Goal: Information Seeking & Learning: Check status

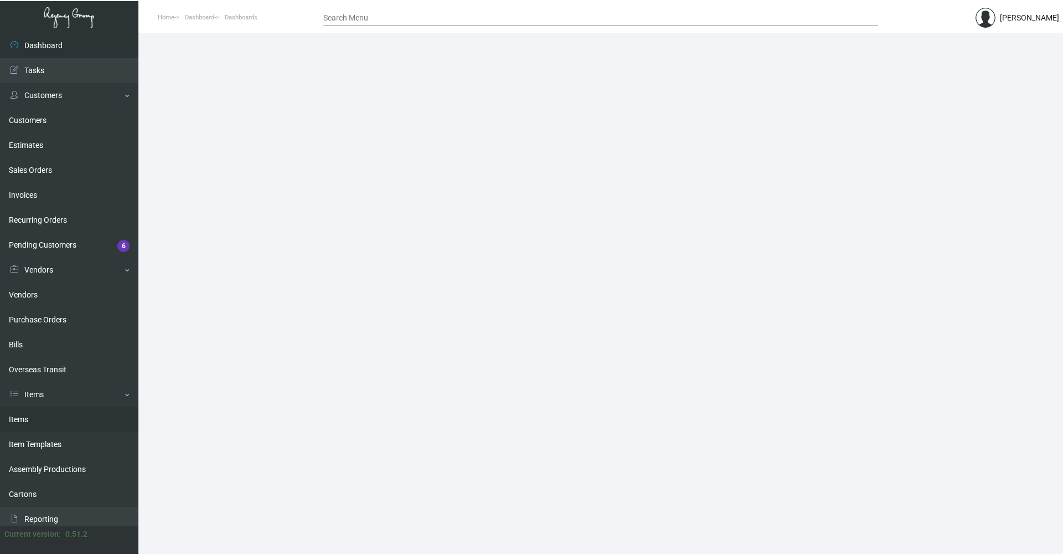
click at [42, 266] on link "Items" at bounding box center [69, 419] width 138 height 25
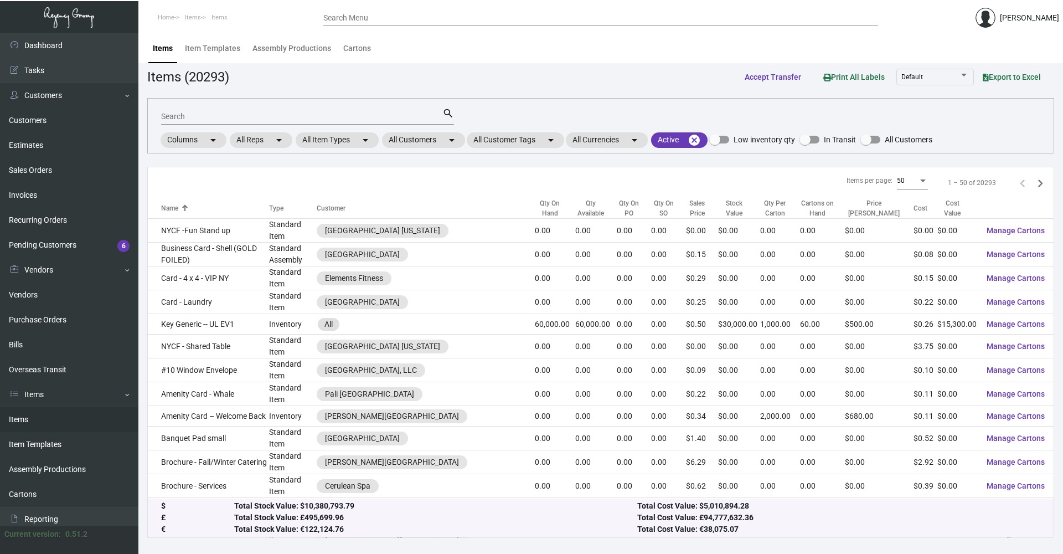
click at [227, 118] on input "Search" at bounding box center [301, 116] width 281 height 9
click at [431, 141] on mat-chip "All Customers arrow_drop_down" at bounding box center [423, 140] width 83 height 16
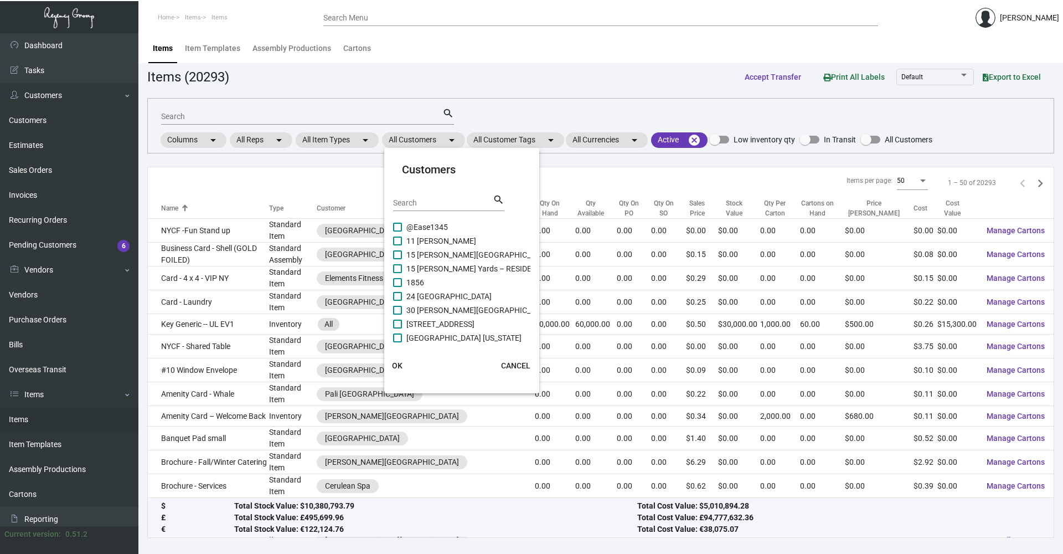
click at [415, 202] on input "Search" at bounding box center [443, 203] width 100 height 9
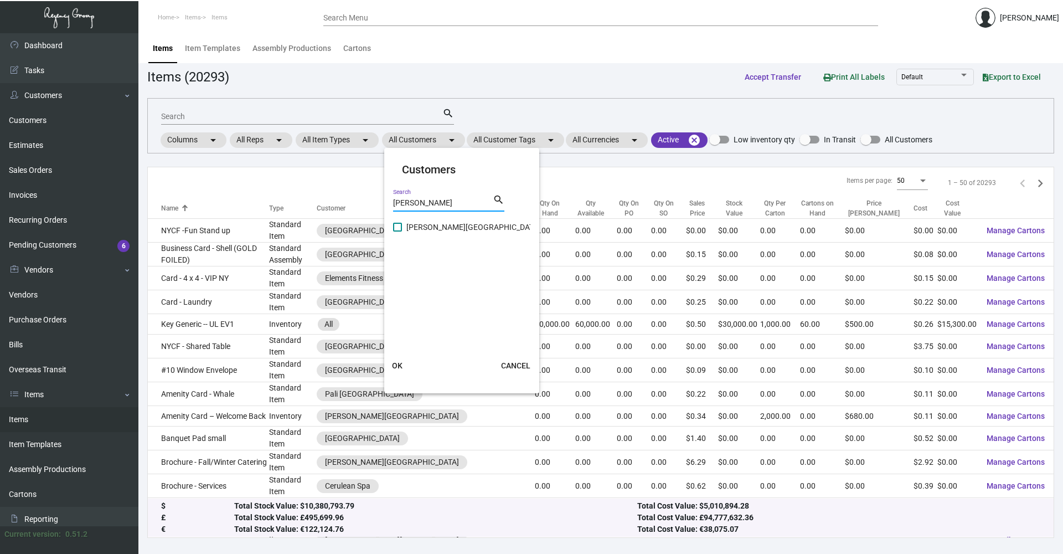
type input "[PERSON_NAME]"
click at [402, 225] on label "[PERSON_NAME][GEOGRAPHIC_DATA]" at bounding box center [466, 226] width 147 height 13
click at [398, 231] on input "[PERSON_NAME][GEOGRAPHIC_DATA]" at bounding box center [397, 231] width 1 height 1
checkbox input "true"
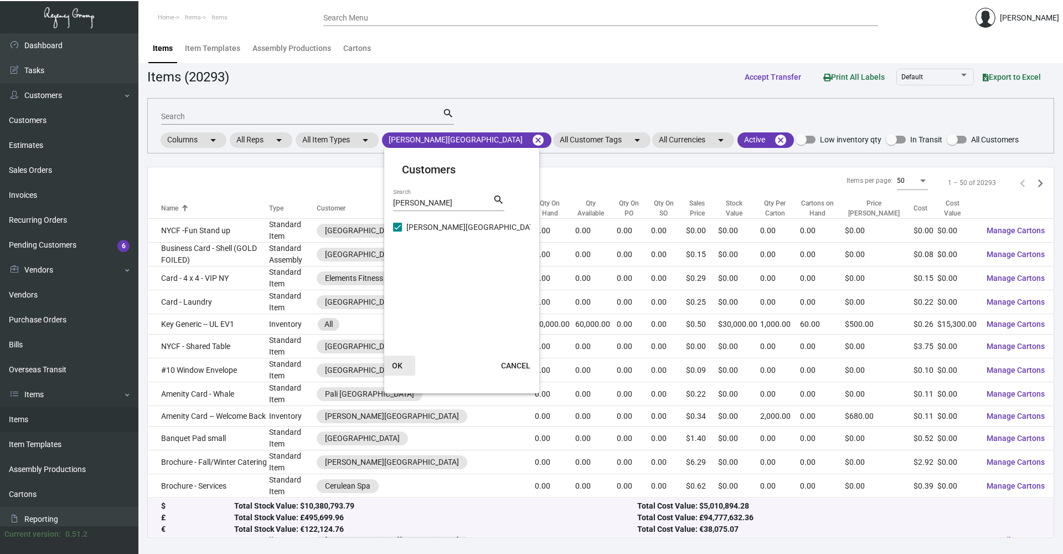
click at [401, 266] on span "OK" at bounding box center [397, 365] width 11 height 9
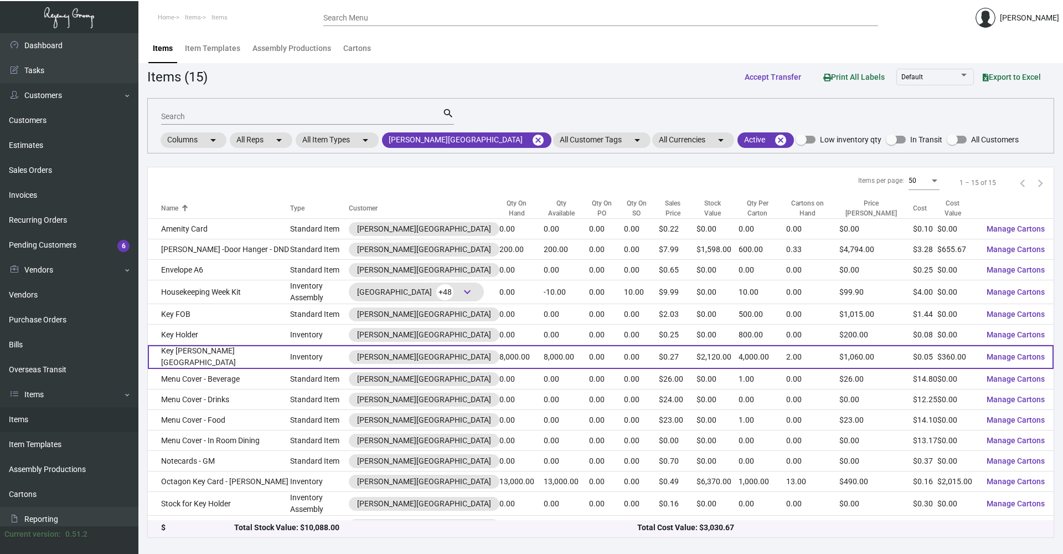
click at [257, 266] on td "Key [PERSON_NAME][GEOGRAPHIC_DATA]" at bounding box center [219, 357] width 142 height 24
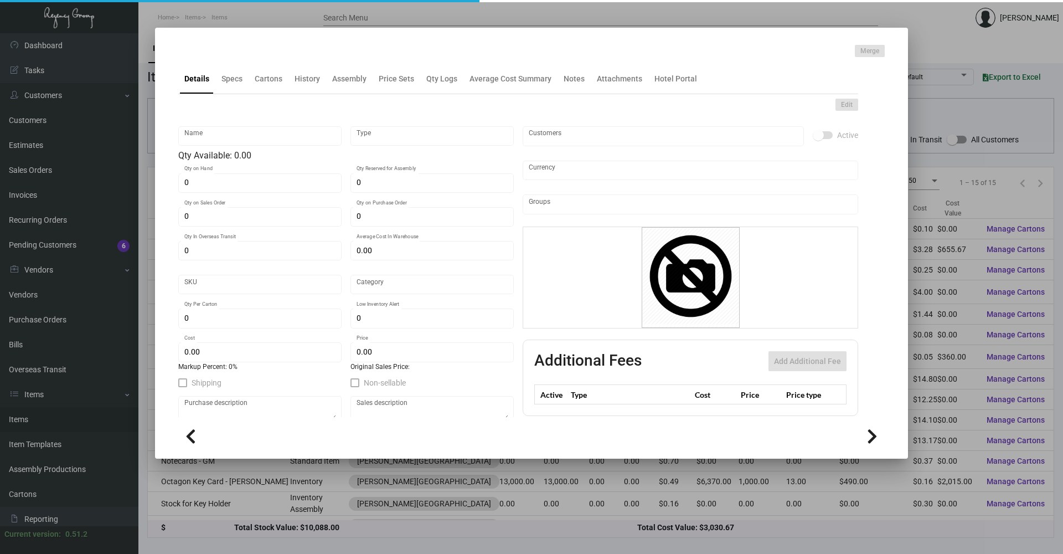
type input "Key [PERSON_NAME][GEOGRAPHIC_DATA]"
type input "Inventory"
type input "8,000"
type input "$ 0.18"
type input "Overseas"
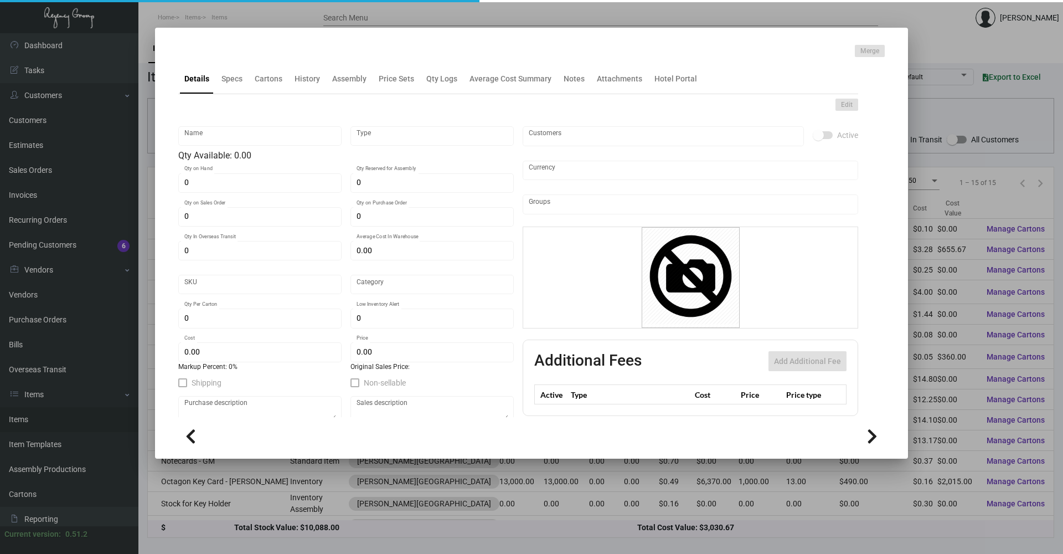
type input "4,000"
type input "$ 0.045"
type input "$ 0.265"
checkbox input "true"
type input "United States Dollar $"
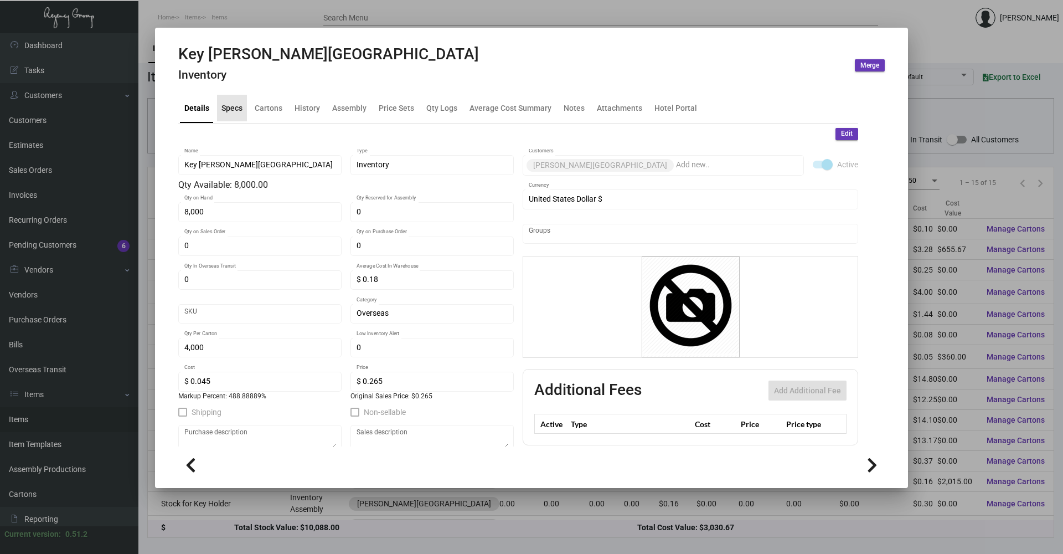
drag, startPoint x: 218, startPoint y: 106, endPoint x: 234, endPoint y: 106, distance: 16.6
click at [218, 106] on div "Specs" at bounding box center [232, 108] width 30 height 27
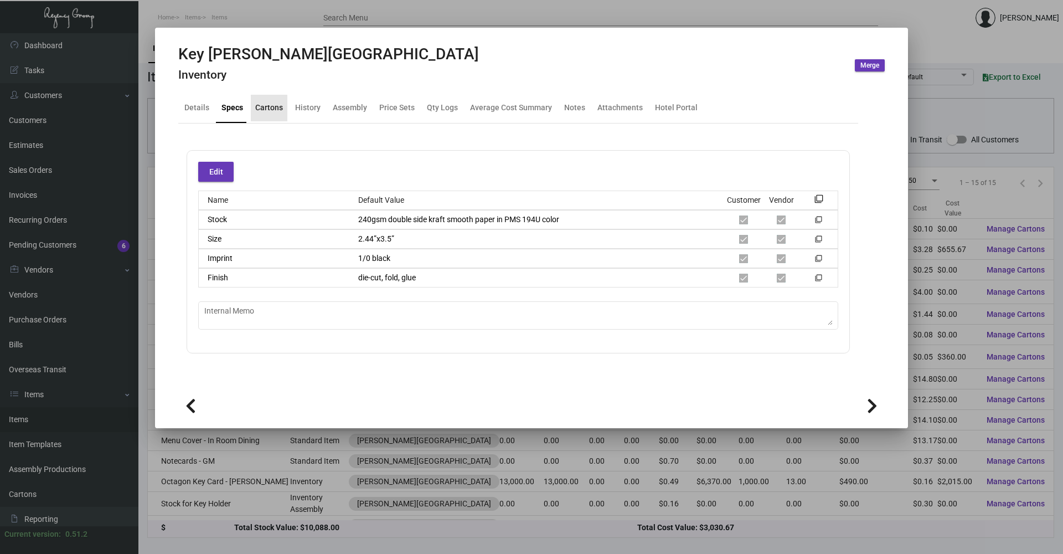
click at [275, 111] on div "Cartons" at bounding box center [269, 108] width 28 height 12
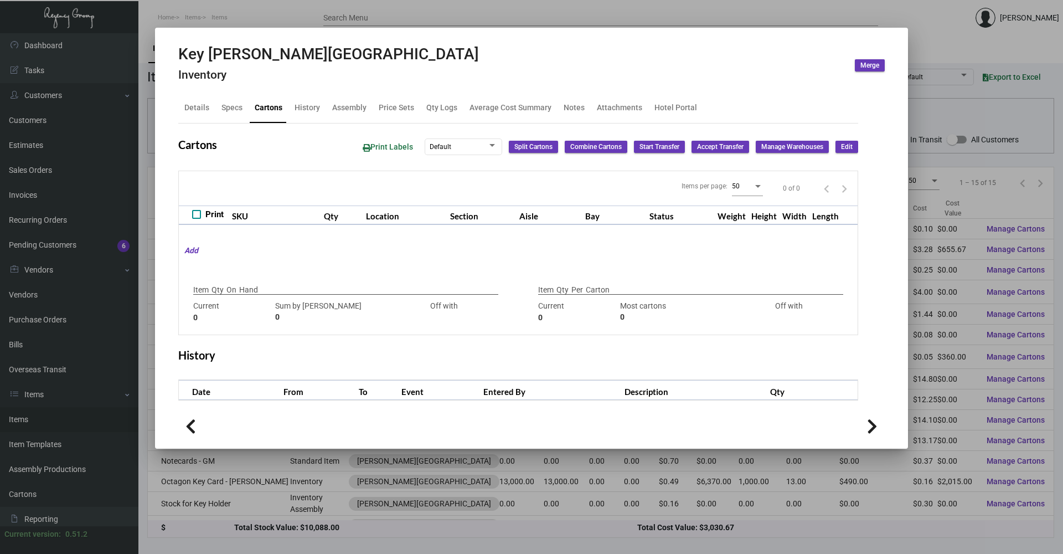
type input "8,000"
type input "8000"
type input "0"
type input "4,000"
type input "4000"
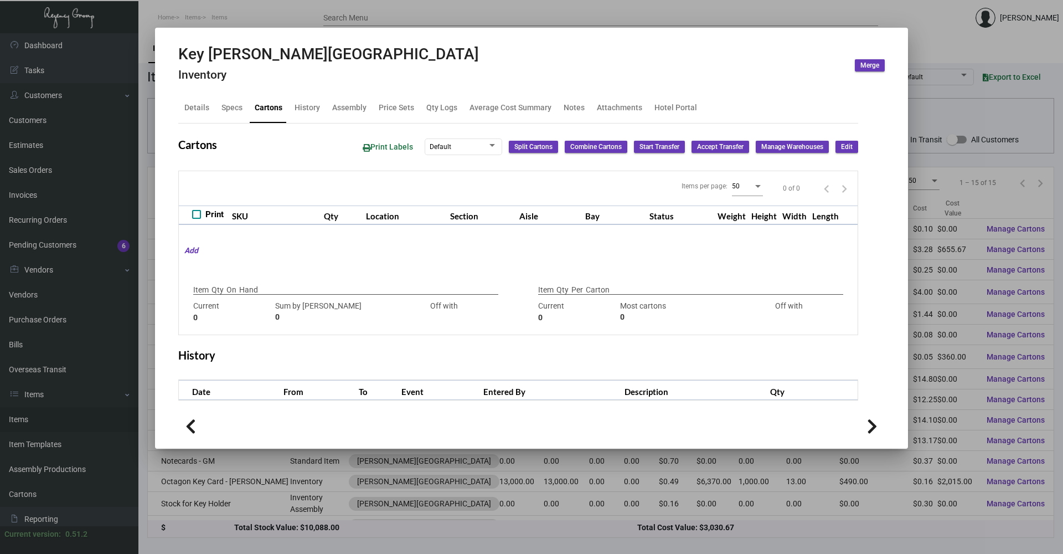
type input "0"
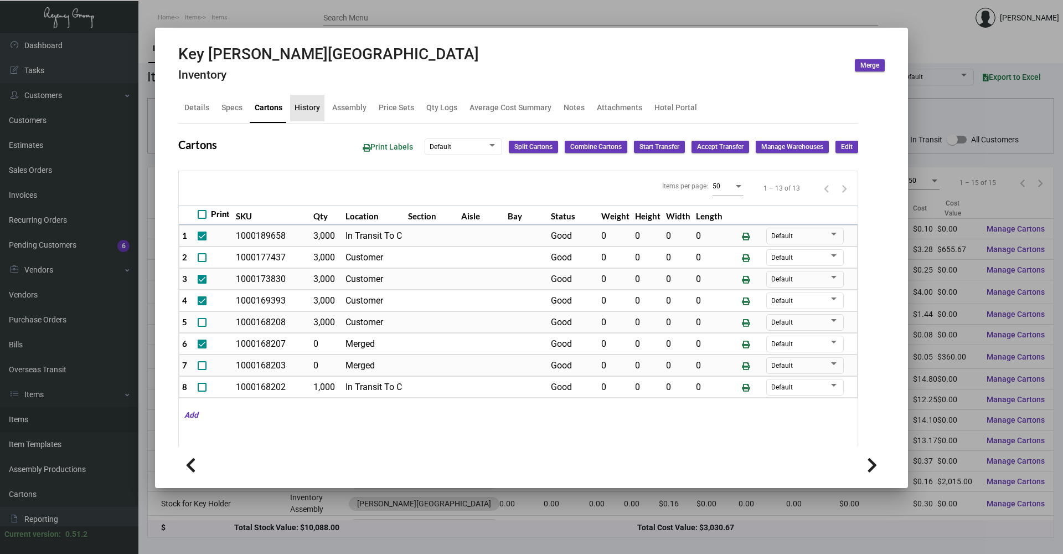
click at [317, 106] on div "History" at bounding box center [307, 108] width 25 height 12
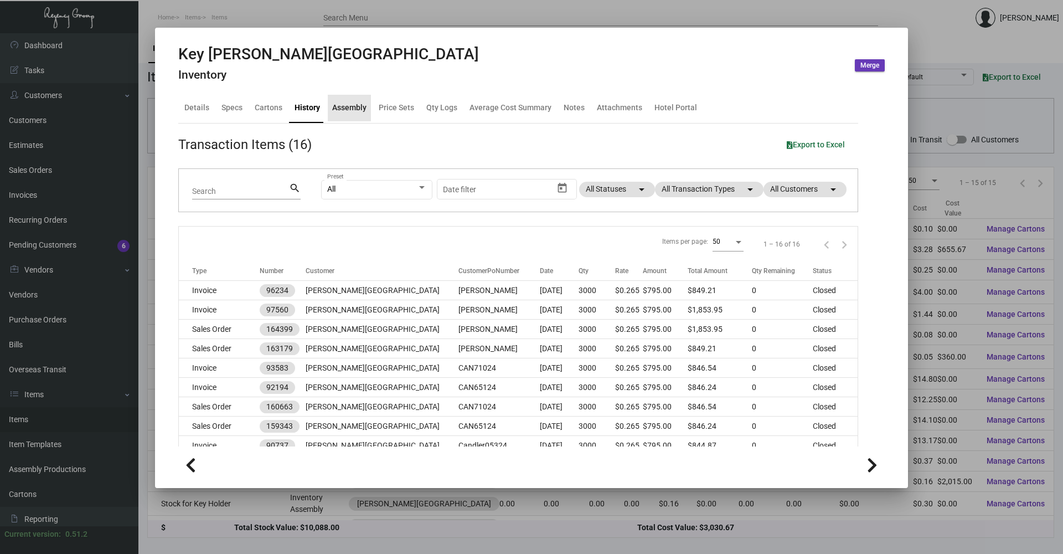
click at [333, 105] on div "Assembly" at bounding box center [349, 108] width 34 height 12
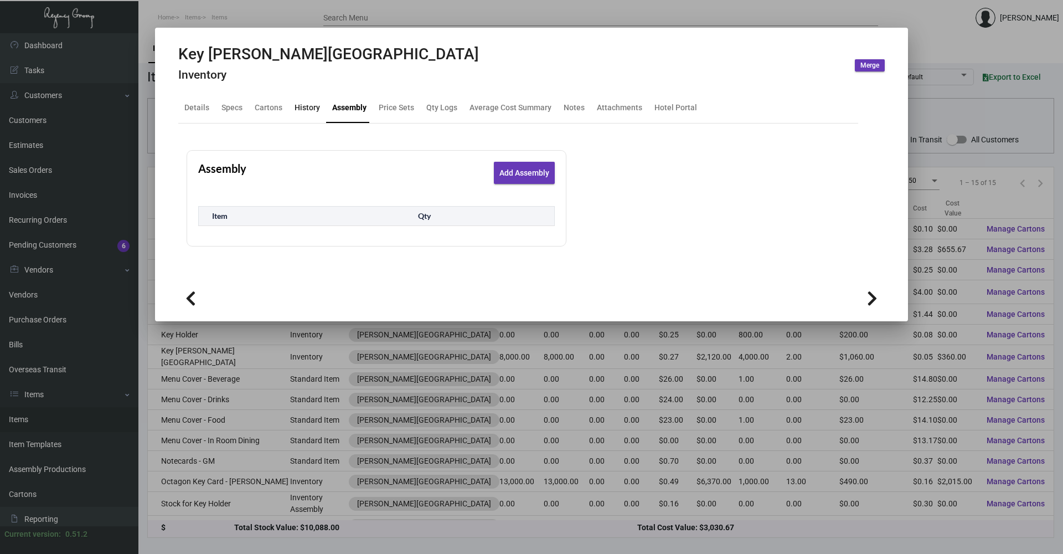
click at [317, 110] on div "History" at bounding box center [307, 108] width 25 height 12
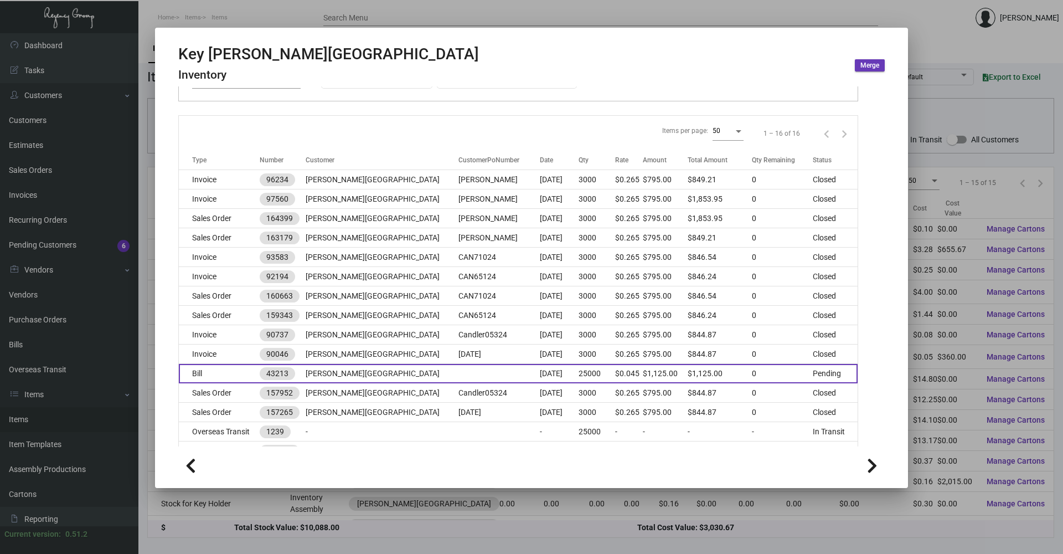
scroll to position [171, 0]
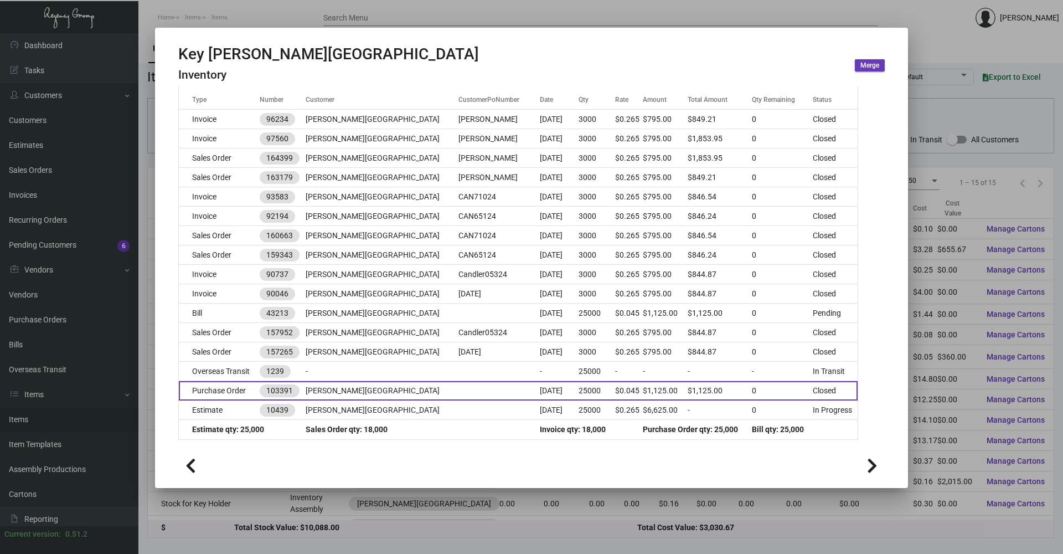
click at [253, 266] on td "Purchase Order" at bounding box center [219, 390] width 81 height 19
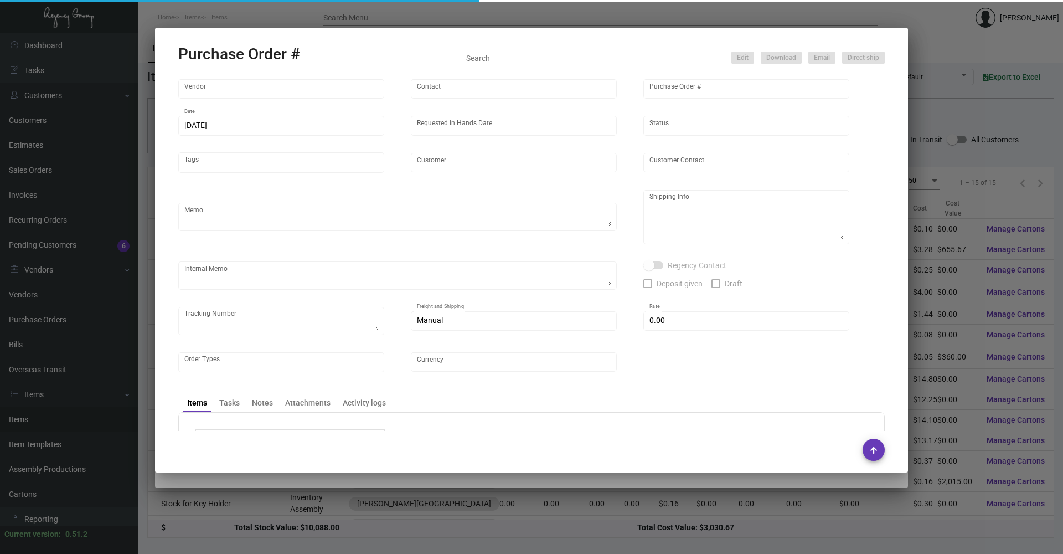
type input "Shanghai East Industrial Co., Ltd,"
type input "[PERSON_NAME]"
type input "103391"
type input "[DATE]"
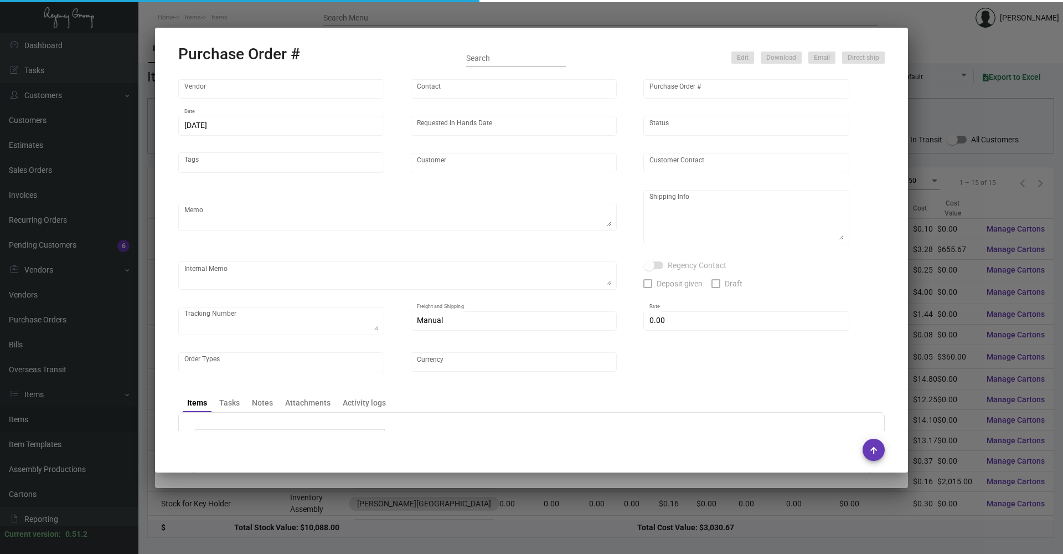
type input "[PERSON_NAME][GEOGRAPHIC_DATA]"
type textarea "Please ship by air to our NJ warehouse."
type textarea "Regency Group NJ - [PERSON_NAME] [STREET_ADDRESS]"
type textarea "[DATE] -- physical sample approved to run mass production. RECEIVED: 1000 extra"
checkbox input "true"
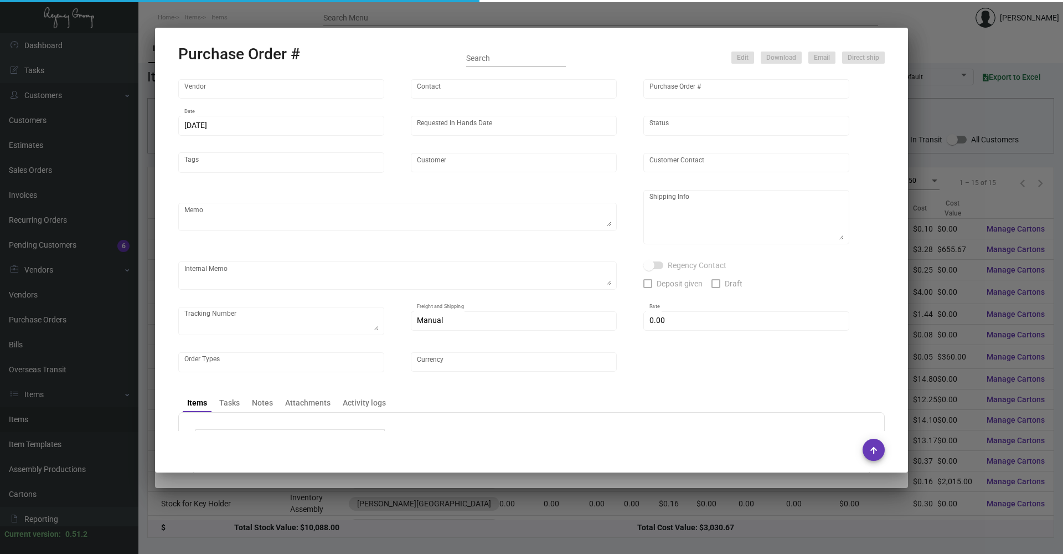
type input "$ 0.00"
type input "United States Dollar $"
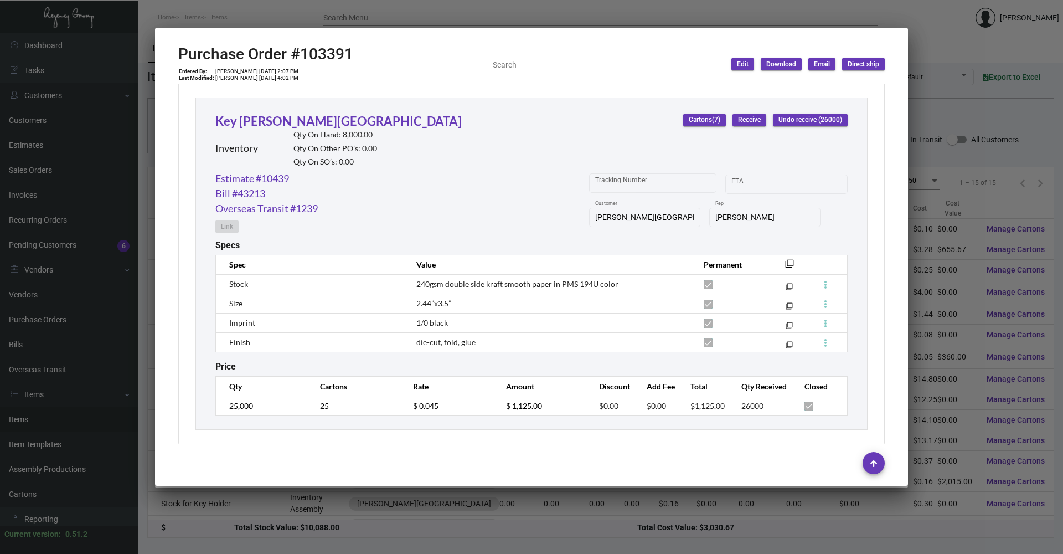
scroll to position [513, 0]
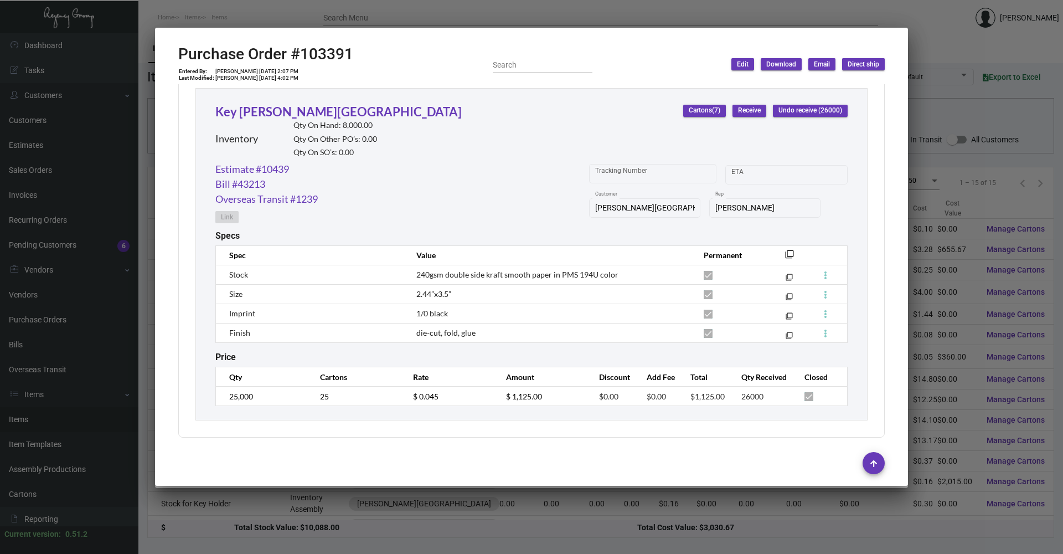
click at [324, 266] on div at bounding box center [531, 277] width 1063 height 554
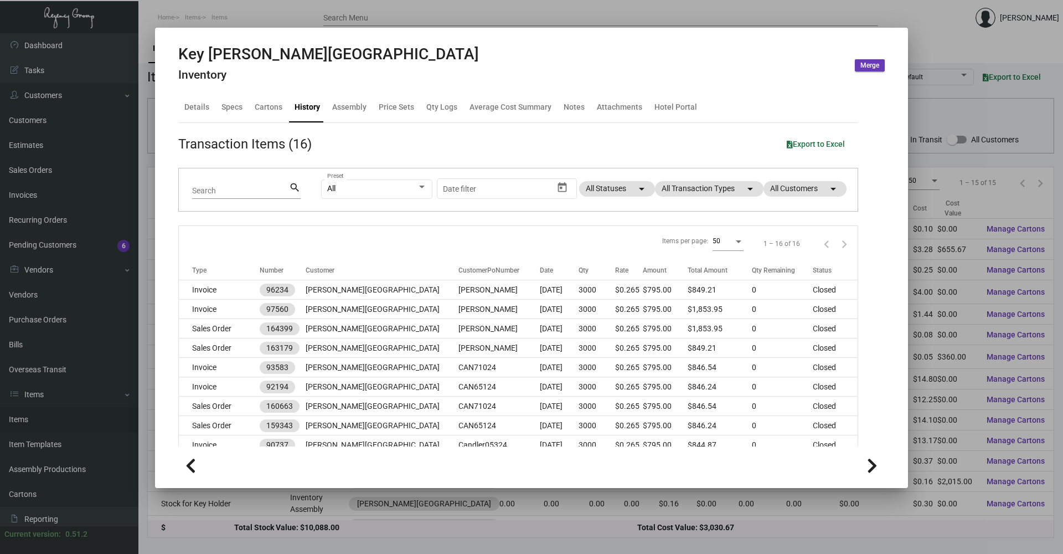
scroll to position [0, 0]
drag, startPoint x: 246, startPoint y: 7, endPoint x: 254, endPoint y: 0, distance: 10.6
click at [254, 0] on div at bounding box center [531, 277] width 1063 height 554
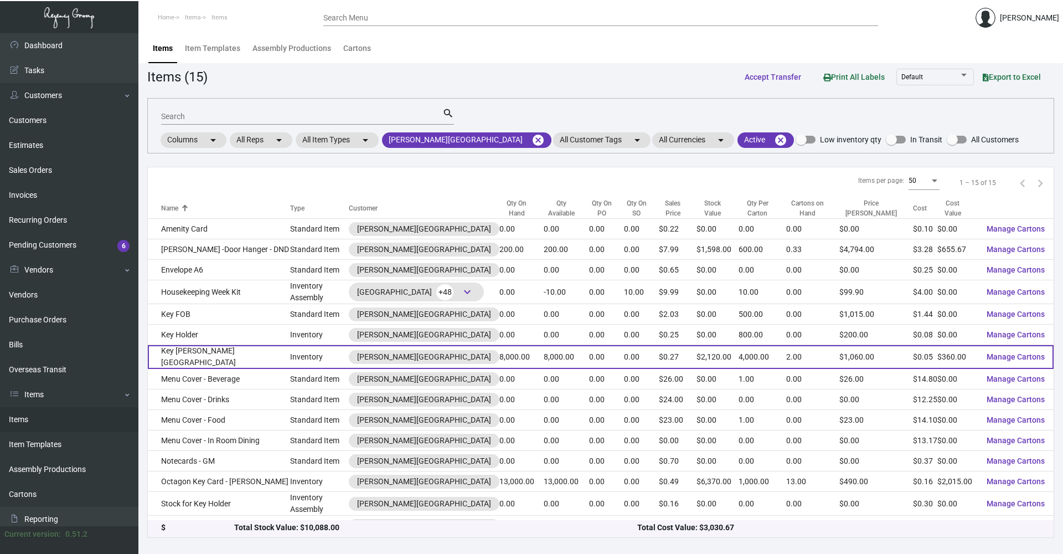
click at [240, 266] on td "Key [PERSON_NAME][GEOGRAPHIC_DATA]" at bounding box center [219, 357] width 142 height 24
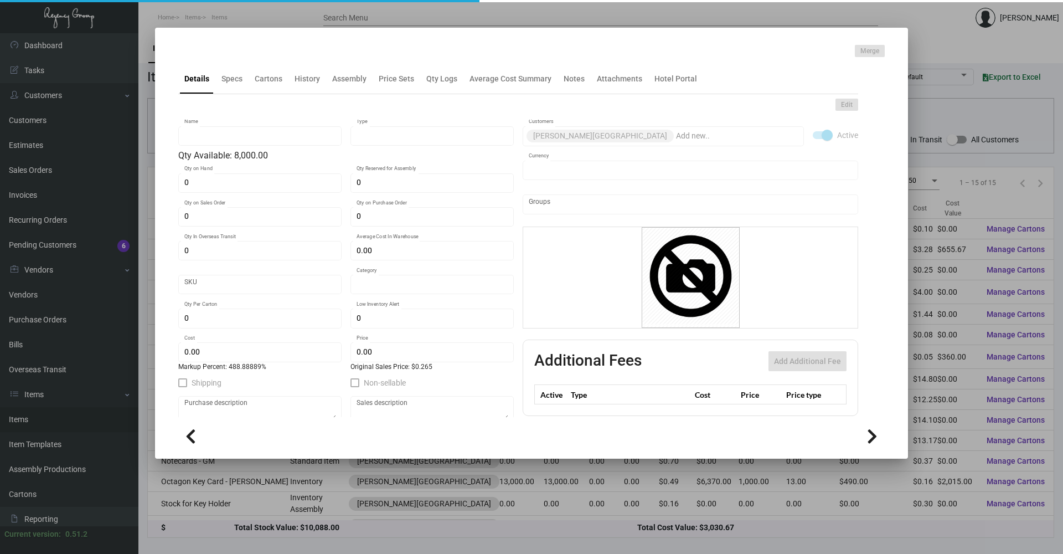
type input "Key [PERSON_NAME][GEOGRAPHIC_DATA]"
type input "Inventory"
type input "8,000"
type input "$ 0.18"
type input "Overseas"
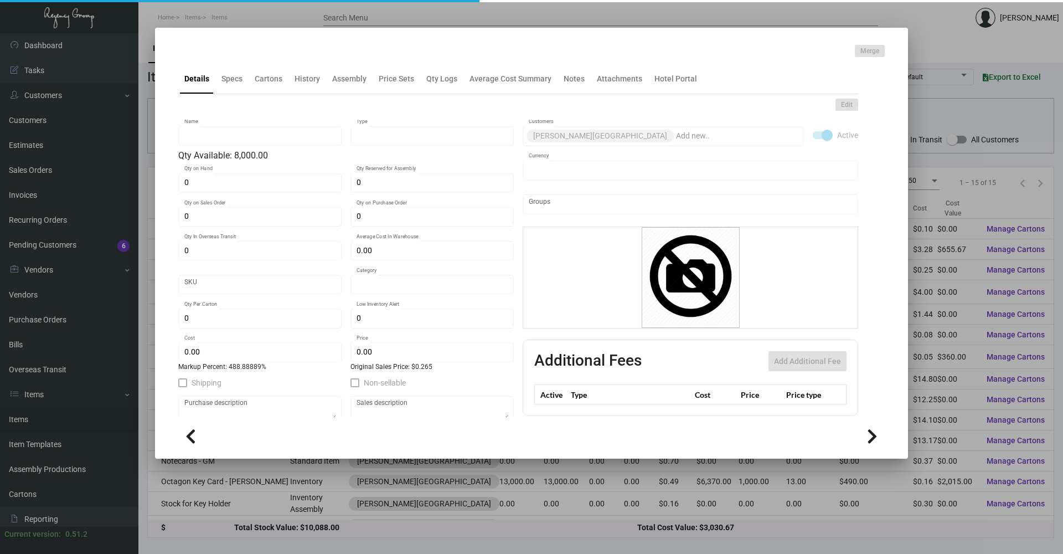
type input "4,000"
type input "$ 0.045"
type input "$ 0.265"
checkbox input "true"
type input "United States Dollar $"
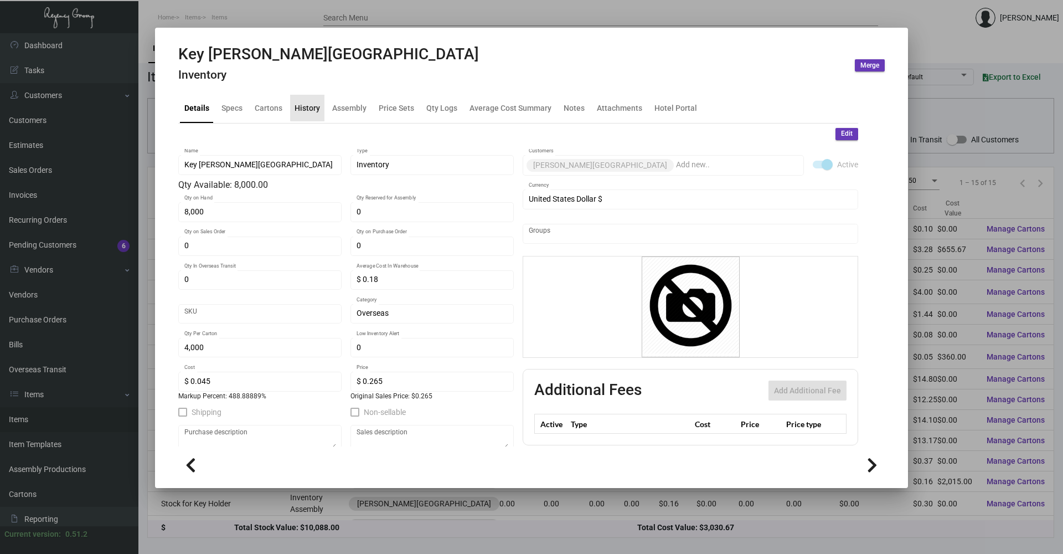
drag, startPoint x: 314, startPoint y: 105, endPoint x: 309, endPoint y: 115, distance: 10.7
click at [312, 109] on div "History" at bounding box center [307, 108] width 25 height 12
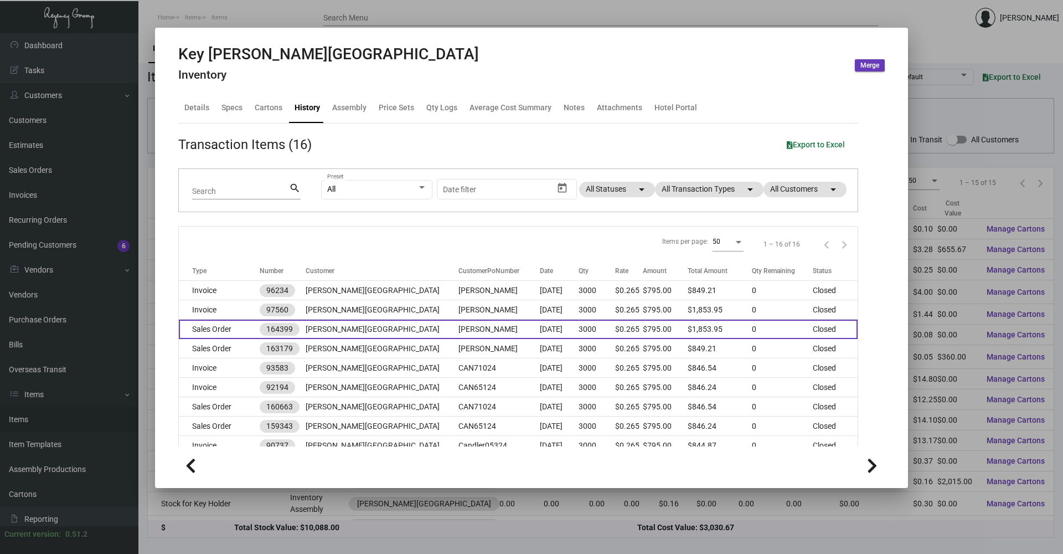
click at [250, 266] on td "Sales Order" at bounding box center [219, 329] width 81 height 19
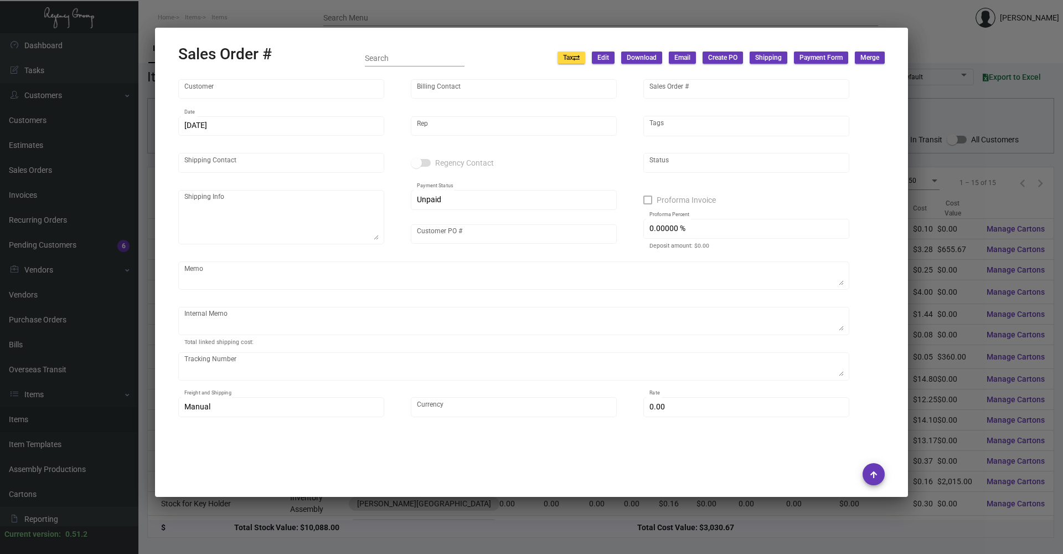
type input "[PERSON_NAME][GEOGRAPHIC_DATA]"
type input "Accounts Payable"
type input "164399"
type input "[DATE]"
type input "[PERSON_NAME]"
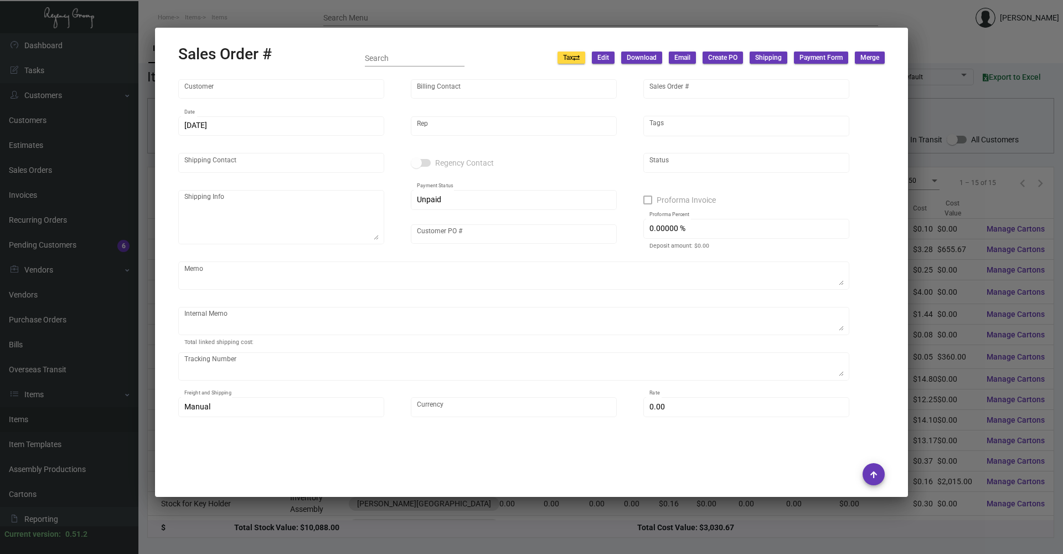
type input "[PERSON_NAME]"
type textarea "[PERSON_NAME][GEOGRAPHIC_DATA] - [PERSON_NAME] [STREET_ADDRESS]"
type input "[PERSON_NAME]"
type textarea "21.91"
type input "United States Dollar $"
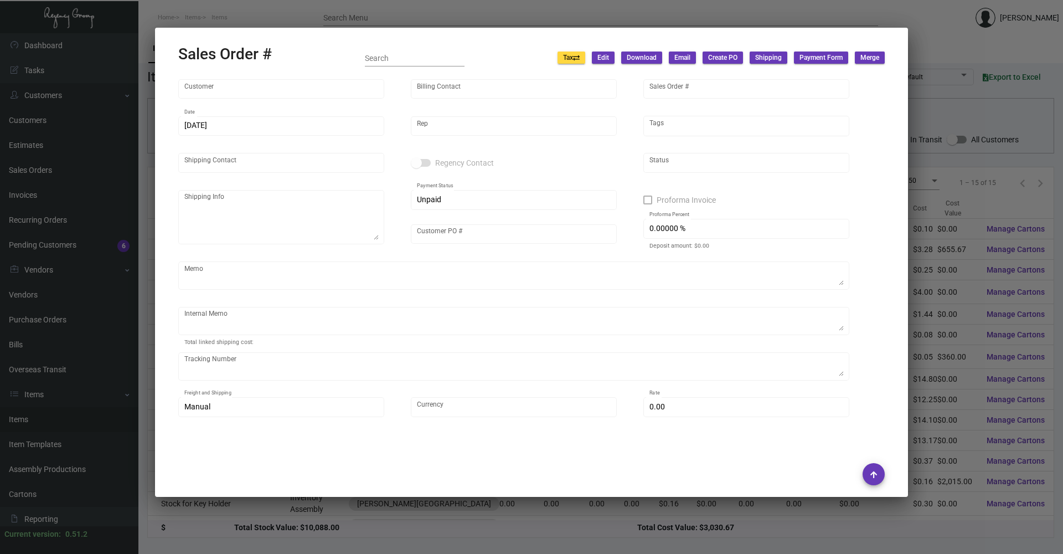
type input "$ 78.95"
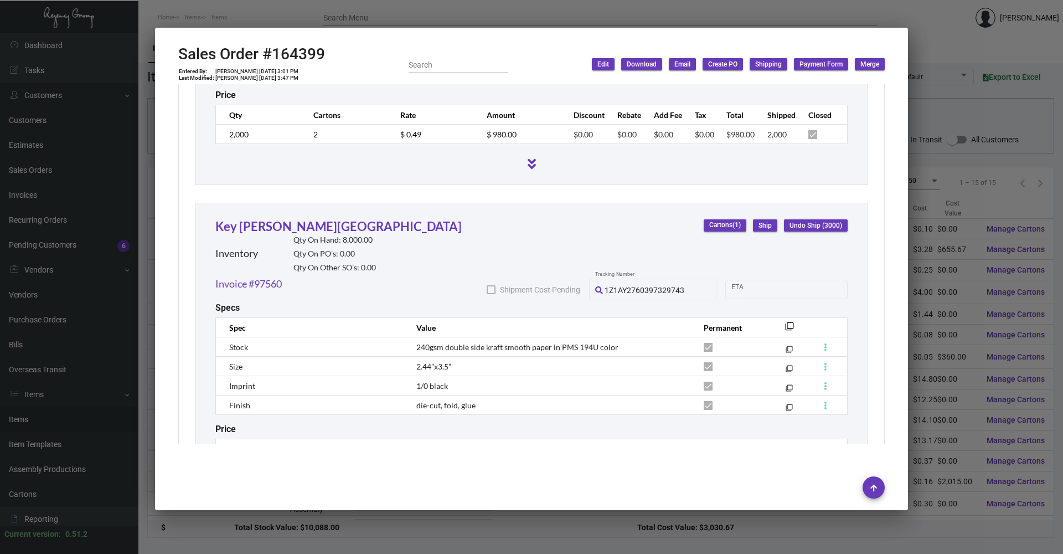
scroll to position [971, 0]
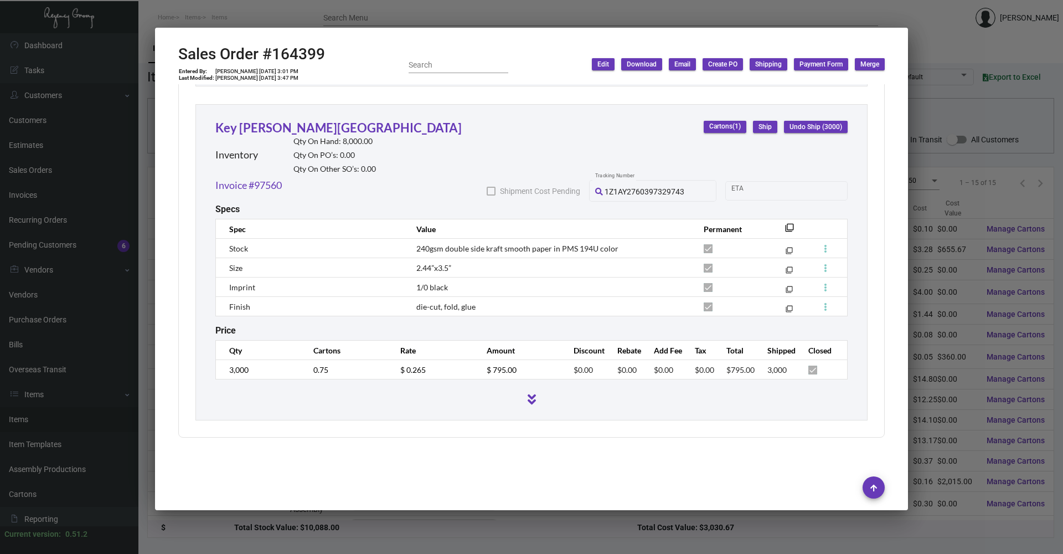
drag, startPoint x: 994, startPoint y: 34, endPoint x: 988, endPoint y: 39, distance: 7.1
click at [530, 38] on div at bounding box center [531, 277] width 1063 height 554
